Goal: Task Accomplishment & Management: Complete application form

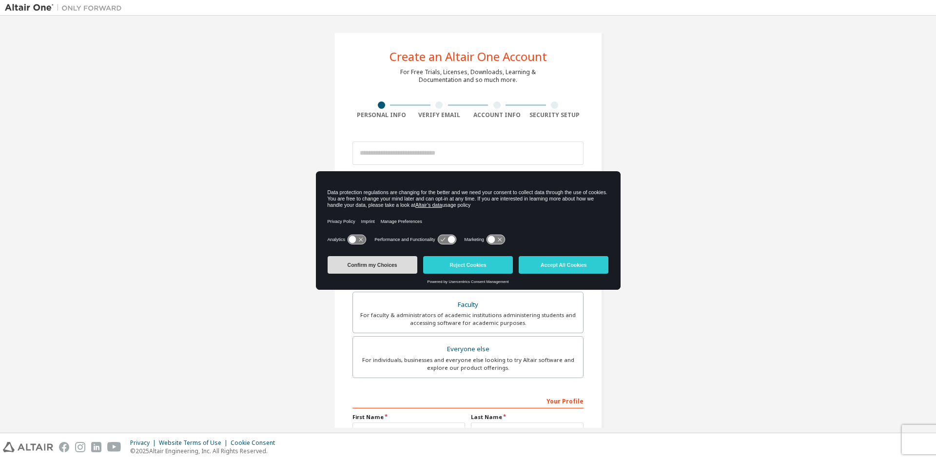
click at [402, 267] on button "Confirm my Choices" at bounding box center [373, 265] width 90 height 18
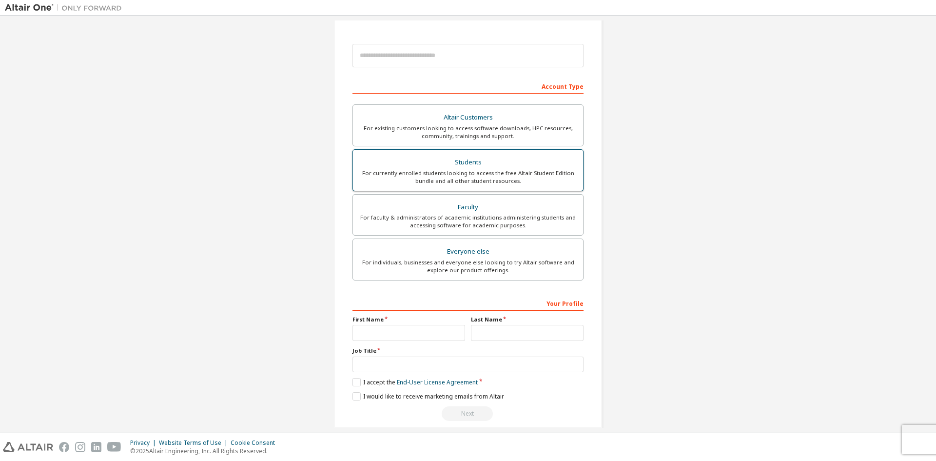
scroll to position [109, 0]
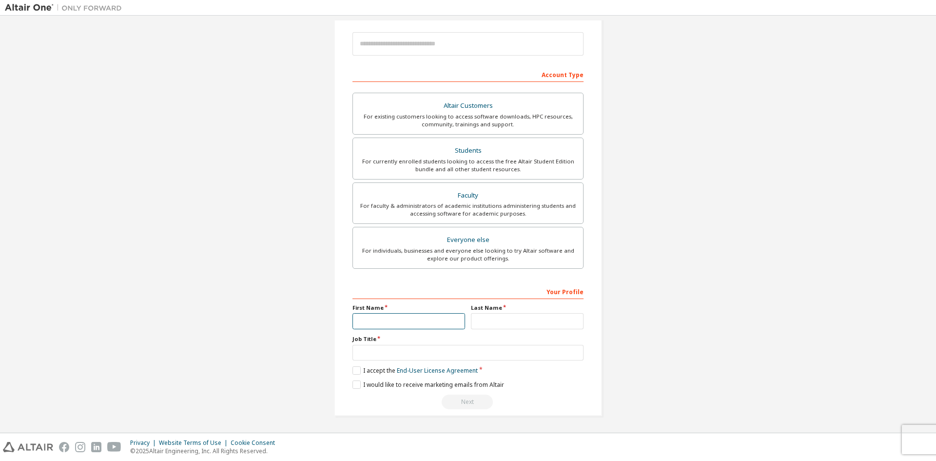
click at [382, 324] on input "text" at bounding box center [409, 321] width 113 height 16
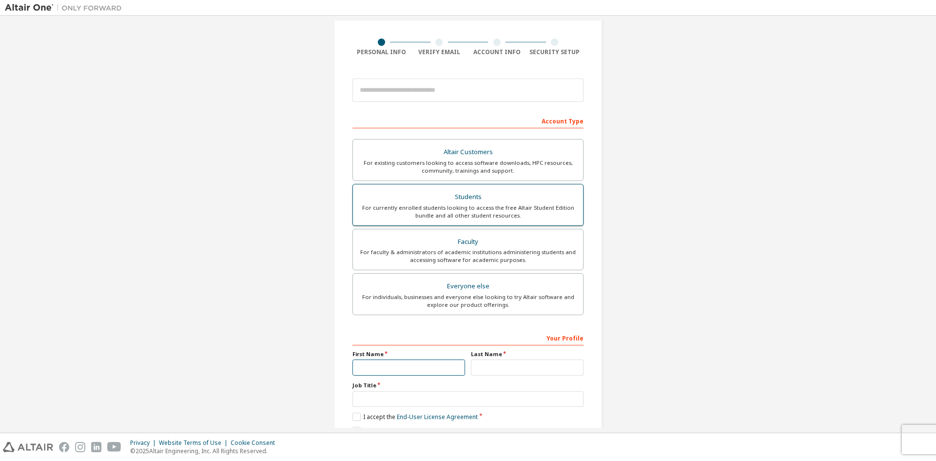
scroll to position [0, 0]
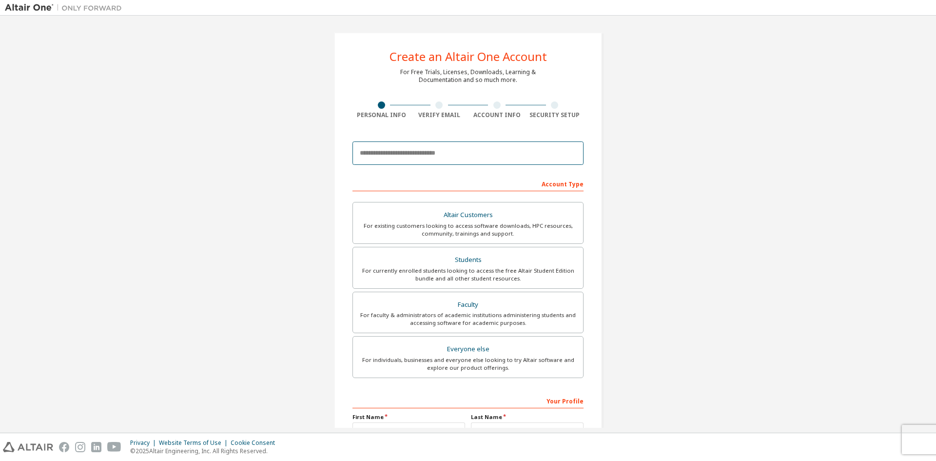
click at [435, 157] on input "email" at bounding box center [468, 152] width 231 height 23
type input "**********"
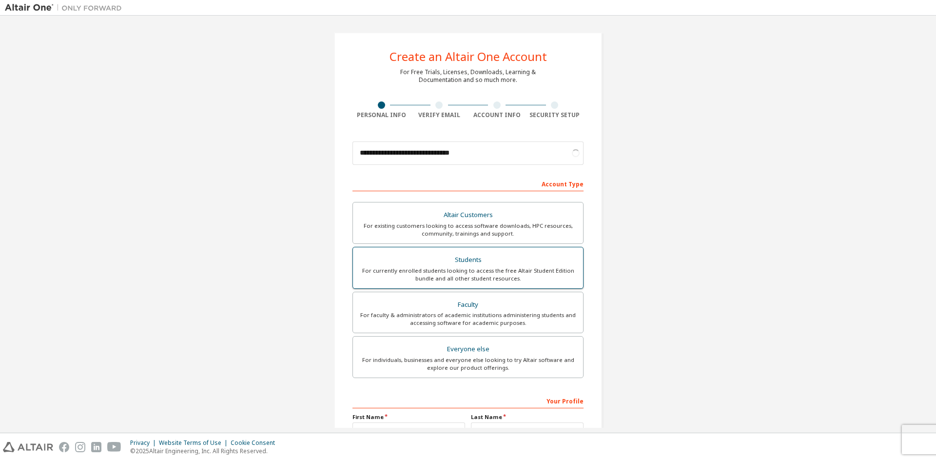
click at [473, 272] on div "For currently enrolled students looking to access the free Altair Student Editi…" at bounding box center [468, 275] width 219 height 16
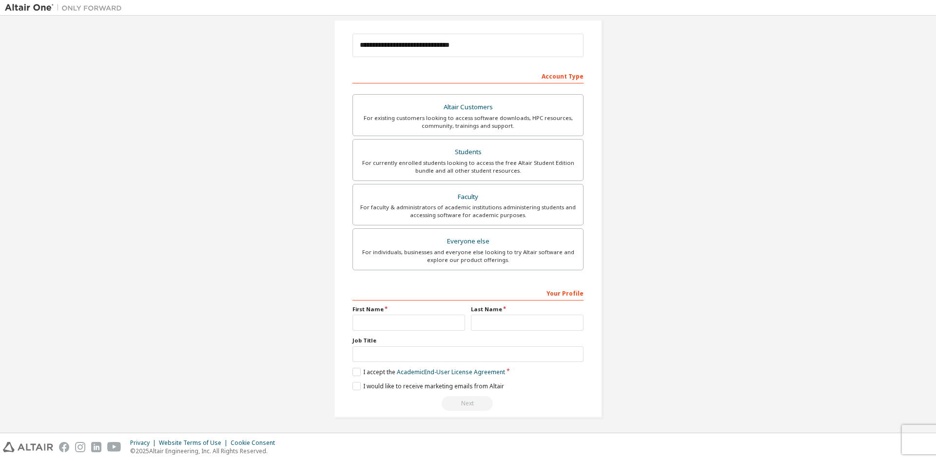
scroll to position [109, 0]
click at [393, 318] on input "text" at bounding box center [409, 321] width 113 height 16
type input "*********"
click at [479, 325] on input "text" at bounding box center [527, 321] width 113 height 16
type input "********"
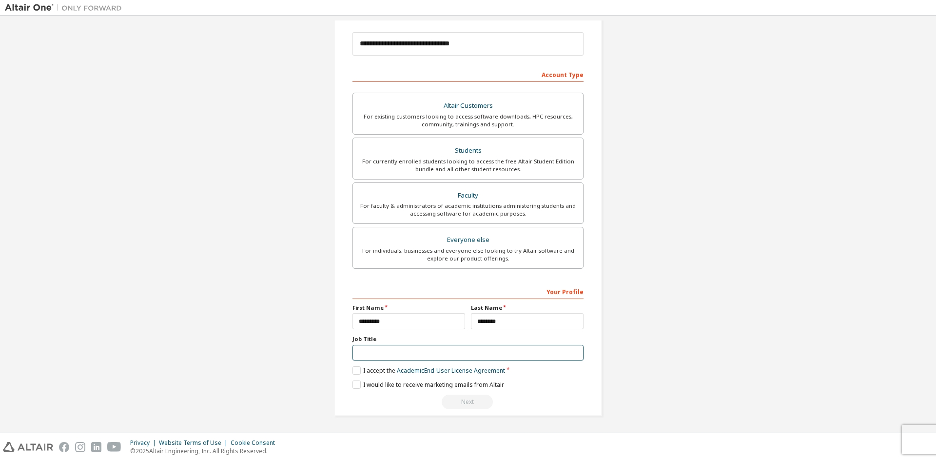
click at [369, 353] on input "text" at bounding box center [468, 353] width 231 height 16
type input "**"
click at [354, 371] on label "I accept the Academic End-User License Agreement" at bounding box center [429, 370] width 153 height 8
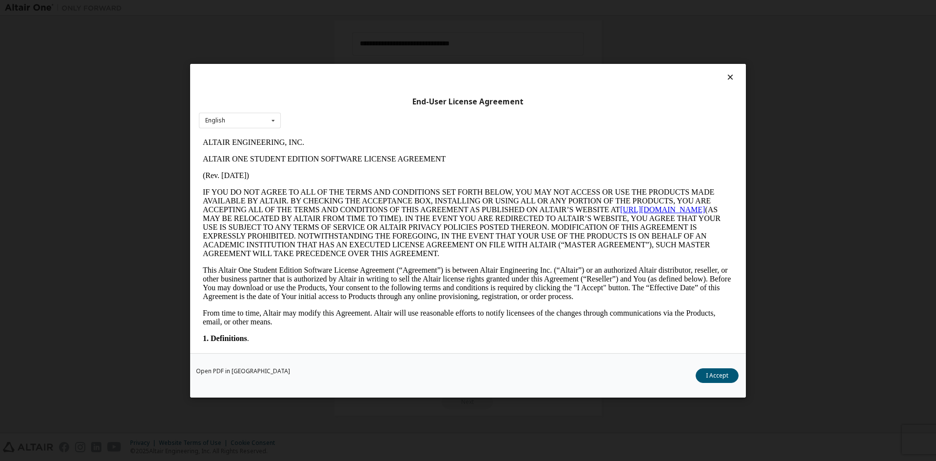
scroll to position [0, 0]
click at [720, 377] on button "I Accept" at bounding box center [717, 375] width 43 height 15
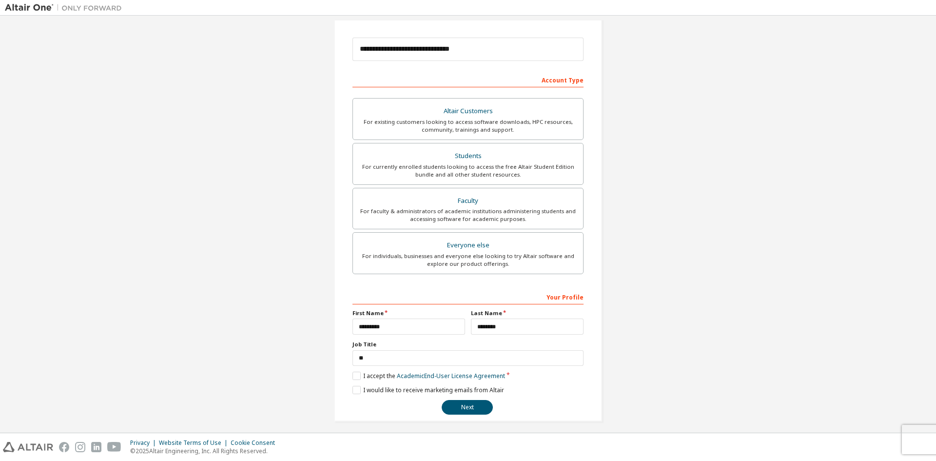
scroll to position [109, 0]
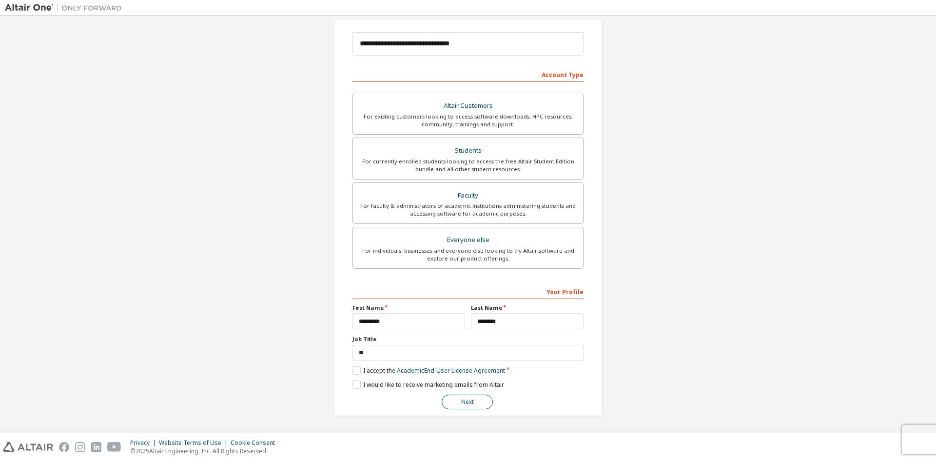
click at [463, 403] on button "Next" at bounding box center [467, 402] width 51 height 15
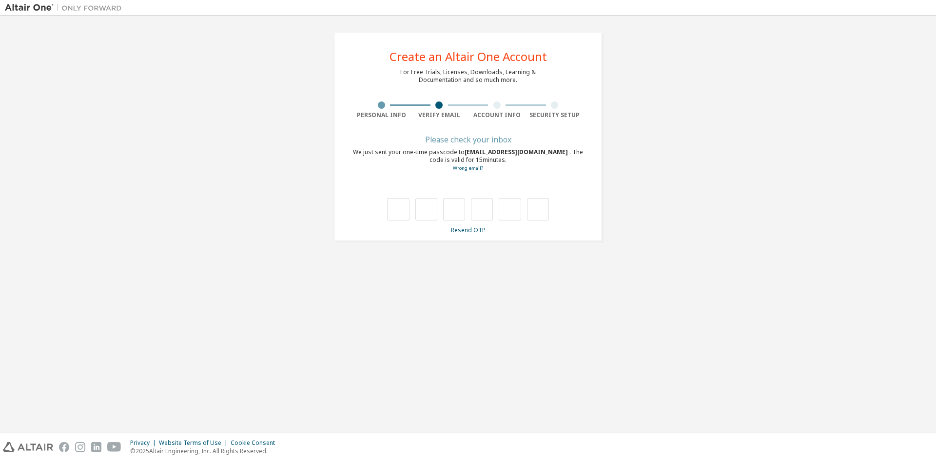
scroll to position [0, 0]
type input "*"
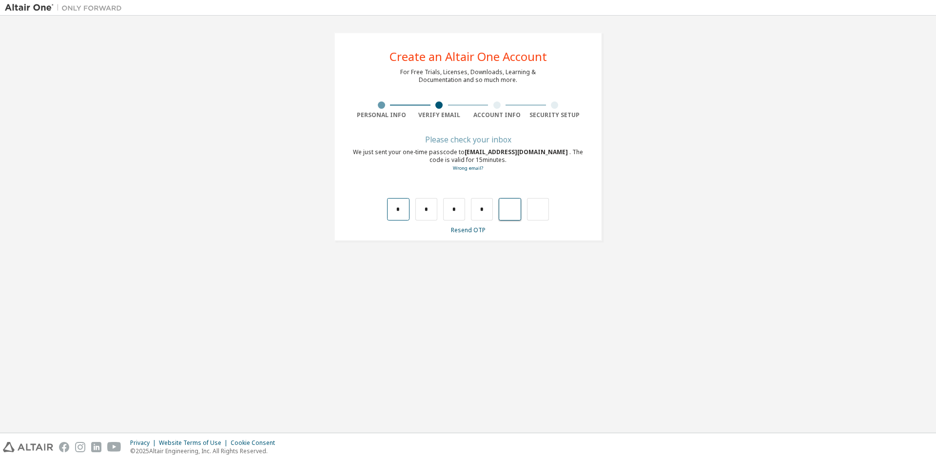
type input "*"
